Goal: Find specific page/section: Find specific page/section

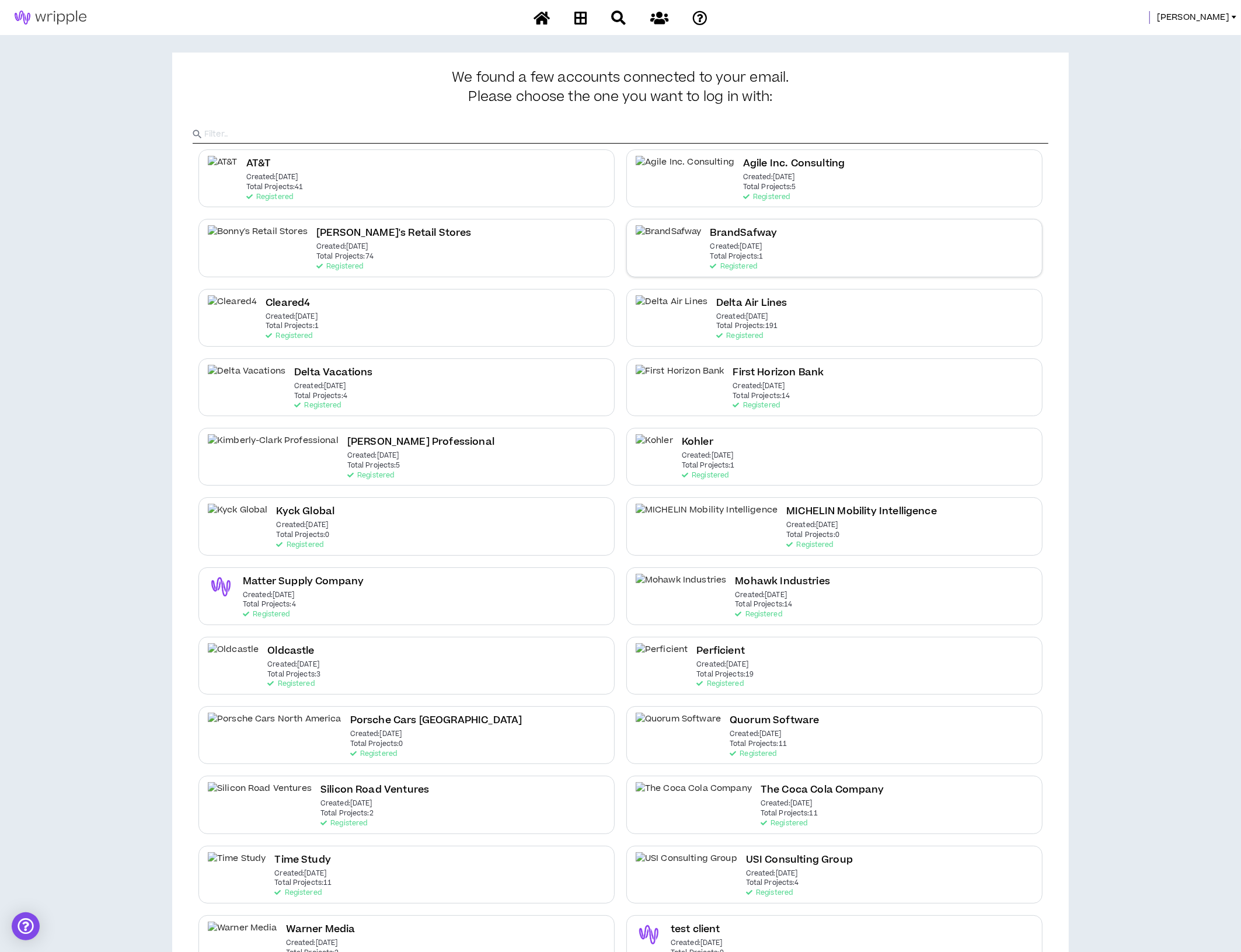
click at [774, 238] on div "BrandSafway Created: [DATE] Total Projects: 1 Registered" at bounding box center [834, 248] width 416 height 58
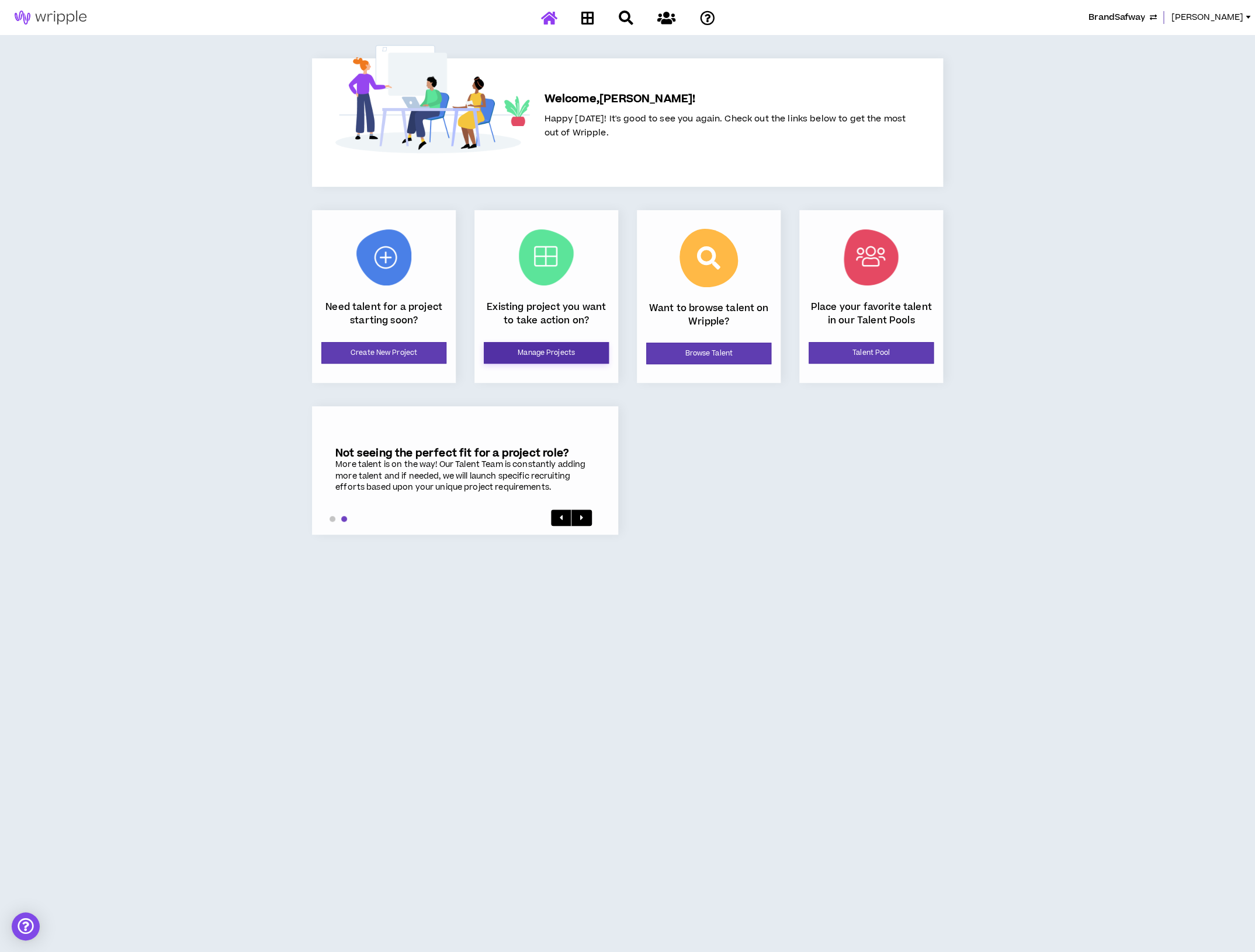
click at [557, 359] on link "Manage Projects" at bounding box center [546, 353] width 125 height 21
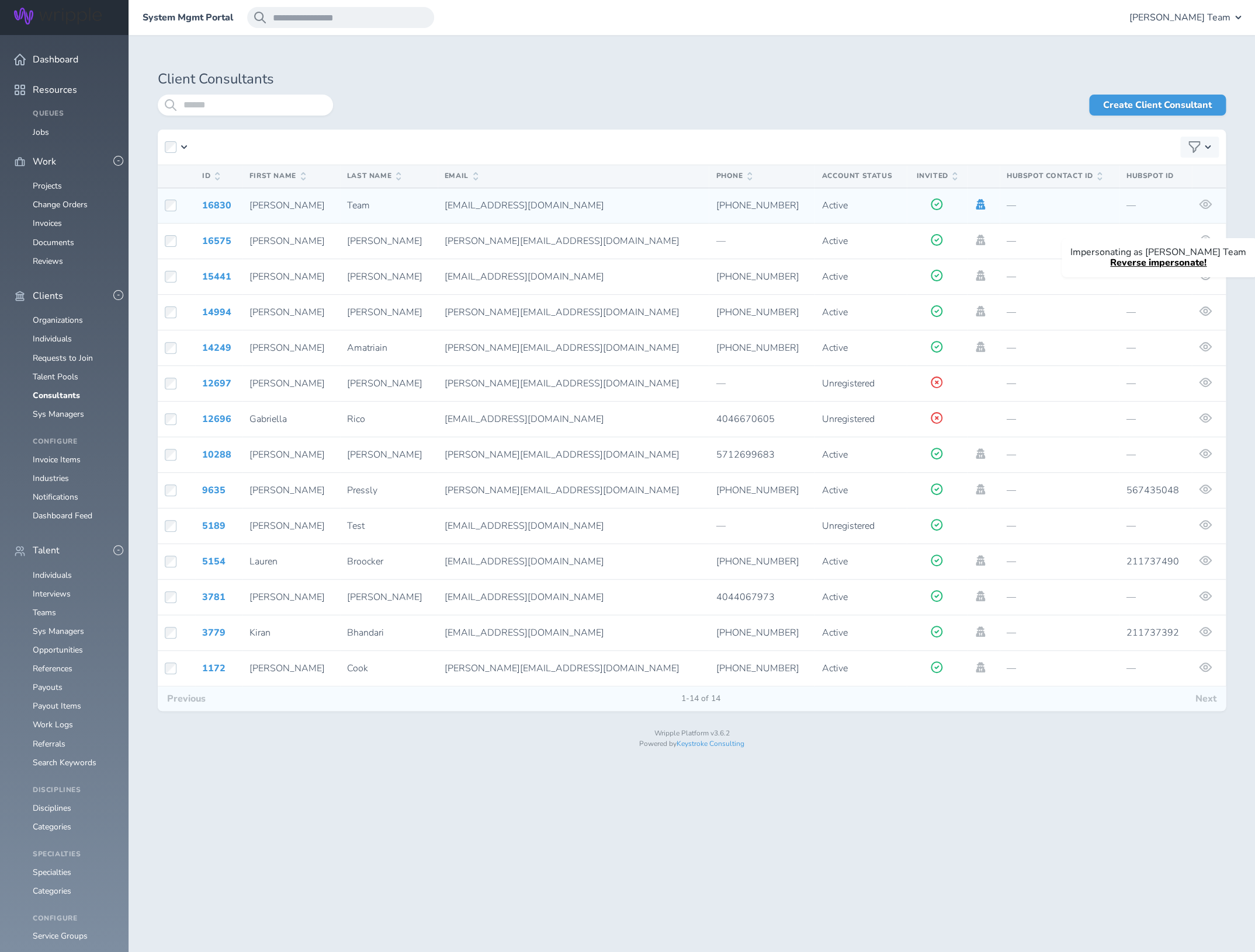
click at [976, 207] on icon at bounding box center [980, 204] width 9 height 11
